Goal: Find contact information: Find contact information

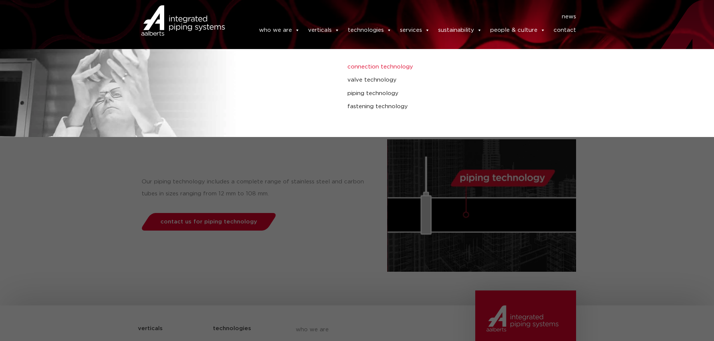
click at [380, 69] on link "connection technology" at bounding box center [481, 67] width 268 height 10
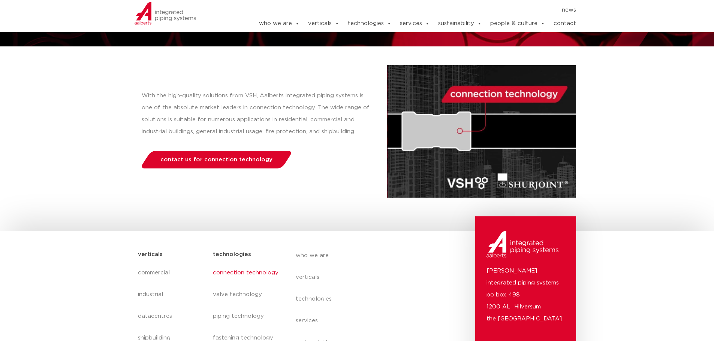
scroll to position [75, 0]
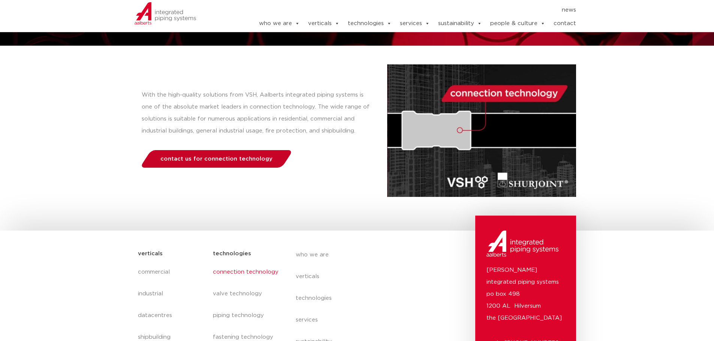
click at [229, 159] on span "contact us for connection technology" at bounding box center [216, 159] width 112 height 6
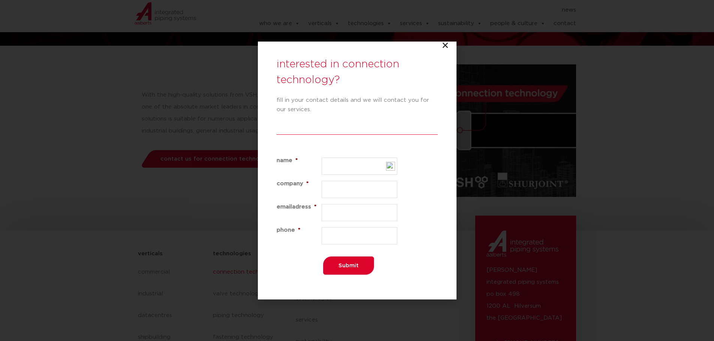
click at [446, 45] on icon "Close" at bounding box center [444, 45] width 7 height 7
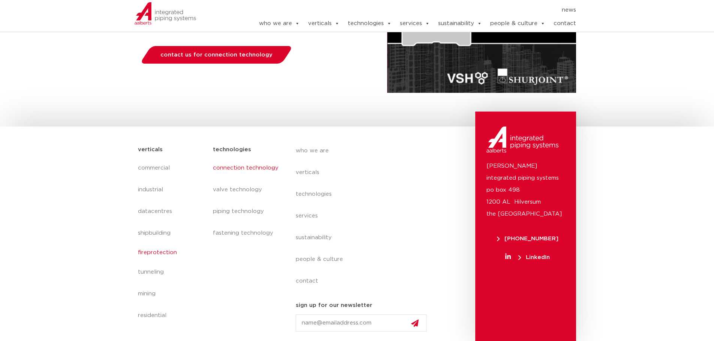
scroll to position [179, 0]
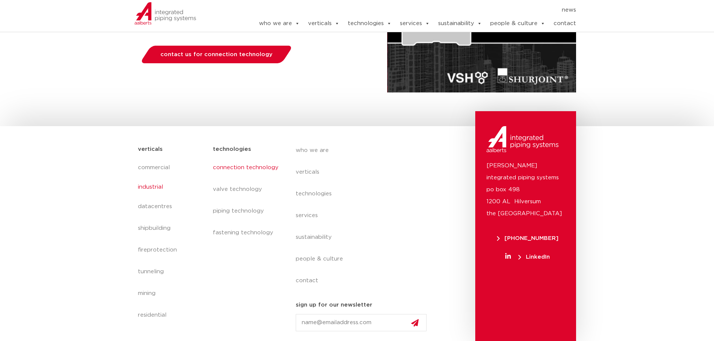
click at [157, 192] on link "industrial" at bounding box center [172, 187] width 68 height 17
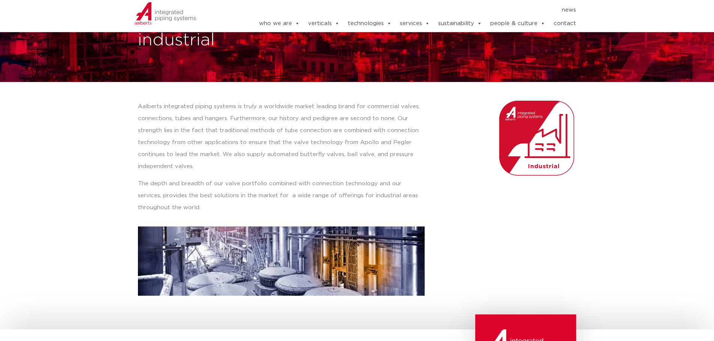
scroll to position [37, 0]
